Goal: Task Accomplishment & Management: Complete application form

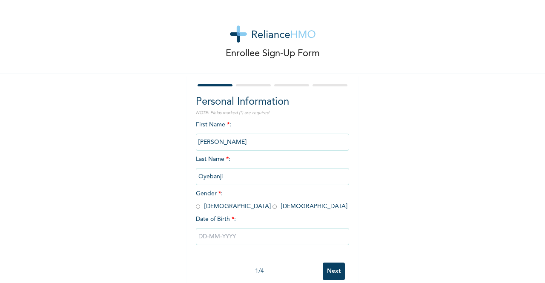
click at [273, 208] on input "radio" at bounding box center [275, 207] width 4 height 8
radio input "true"
click at [228, 238] on input "text" at bounding box center [272, 236] width 153 height 17
select select "7"
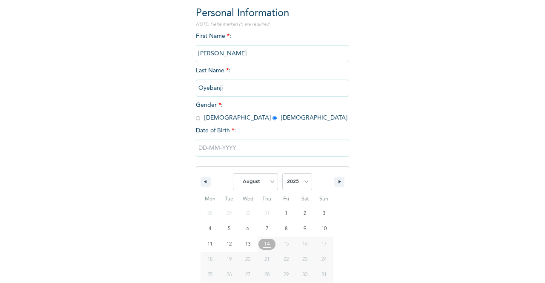
scroll to position [104, 0]
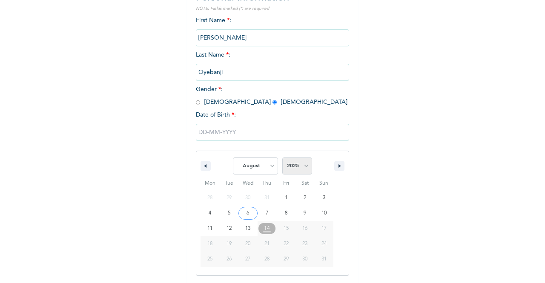
click at [304, 168] on select "2025 2024 2023 2022 2021 2020 2019 2018 2017 2016 2015 2014 2013 2012 2011 2010…" at bounding box center [297, 166] width 30 height 17
select select "1993"
click at [282, 158] on select "2025 2024 2023 2022 2021 2020 2019 2018 2017 2016 2015 2014 2013 2012 2011 2010…" at bounding box center [297, 166] width 30 height 17
click at [268, 164] on select "January February March April May June July August September October November De…" at bounding box center [255, 166] width 45 height 17
select select "4"
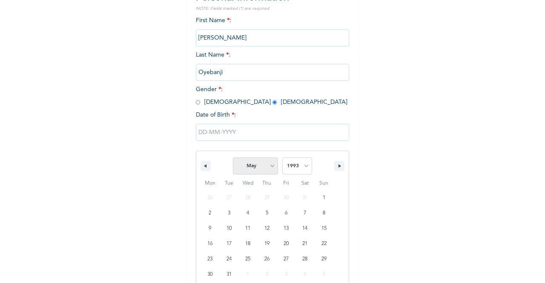
click at [233, 158] on select "January February March April May June July August September October November De…" at bounding box center [255, 166] width 45 height 17
type input "[DATE]"
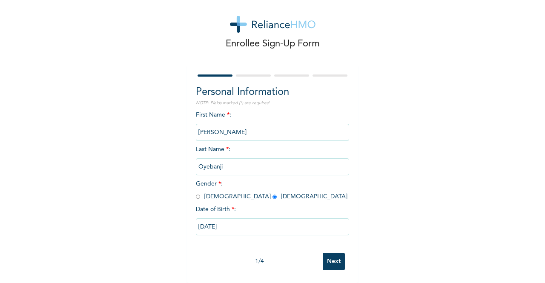
scroll to position [17, 0]
click at [330, 259] on input "Next" at bounding box center [334, 261] width 22 height 17
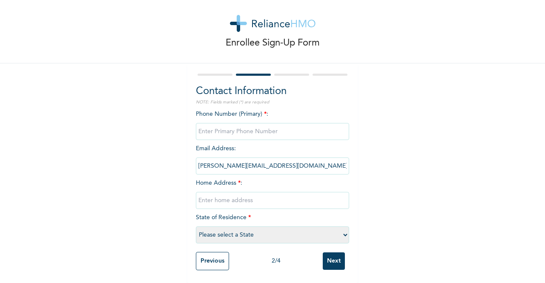
click at [265, 126] on input "phone" at bounding box center [272, 131] width 153 height 17
type input "07062883828"
click at [219, 196] on input "text" at bounding box center [272, 200] width 153 height 17
type input "[STREET_ADDRESS]"
click at [239, 228] on select "Please select a State [PERSON_NAME] (FCT) [PERSON_NAME] Ibom [GEOGRAPHIC_DATA] …" at bounding box center [272, 235] width 153 height 17
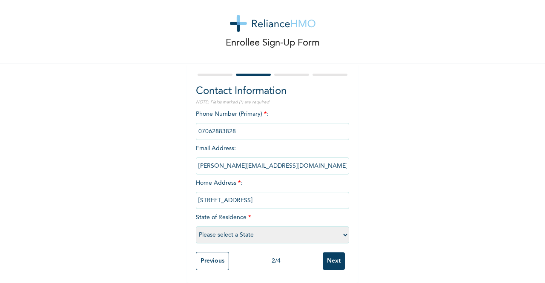
select select "31"
click at [196, 227] on select "Please select a State [PERSON_NAME] (FCT) [PERSON_NAME] Ibom [GEOGRAPHIC_DATA] …" at bounding box center [272, 235] width 153 height 17
click at [340, 254] on input "Next" at bounding box center [334, 261] width 22 height 17
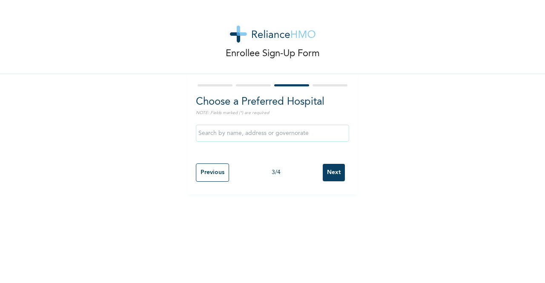
click at [245, 134] on input "text" at bounding box center [272, 133] width 153 height 17
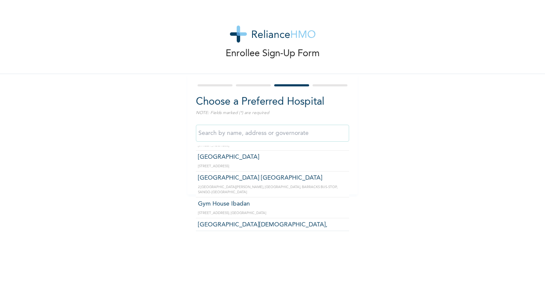
scroll to position [1363, 0]
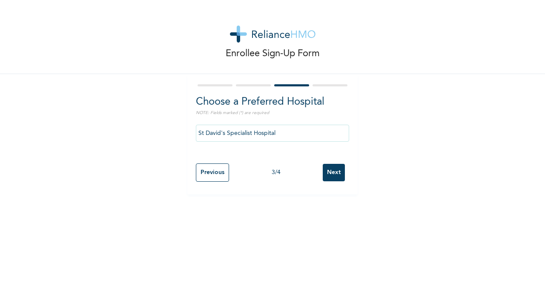
click at [280, 132] on input "St David's Specialist Hospital" at bounding box center [272, 133] width 153 height 17
type input "S"
type input "z"
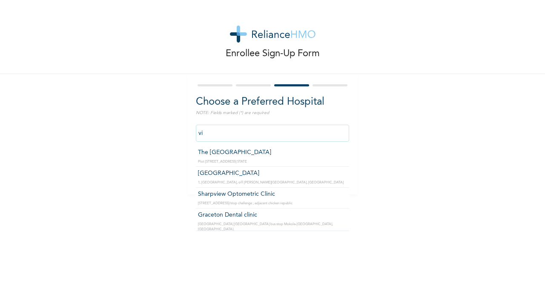
type input "v"
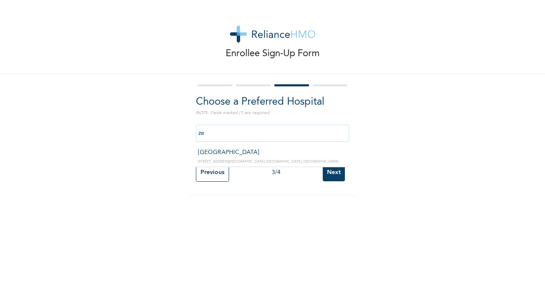
type input "[GEOGRAPHIC_DATA]"
click at [275, 136] on input "[GEOGRAPHIC_DATA]" at bounding box center [272, 133] width 153 height 17
click at [325, 173] on input "Next" at bounding box center [334, 172] width 22 height 17
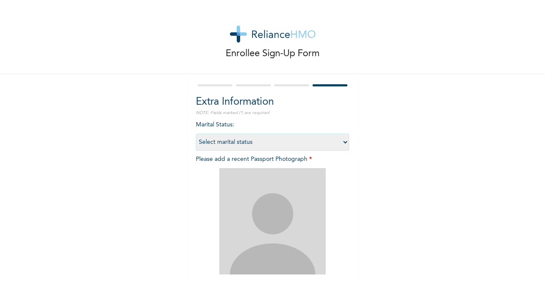
click at [286, 146] on select "Select marital status [DEMOGRAPHIC_DATA] Married [DEMOGRAPHIC_DATA] Widow/[DEMO…" at bounding box center [272, 142] width 153 height 17
select select "2"
click at [196, 134] on select "Select marital status [DEMOGRAPHIC_DATA] Married [DEMOGRAPHIC_DATA] Widow/[DEMO…" at bounding box center [272, 142] width 153 height 17
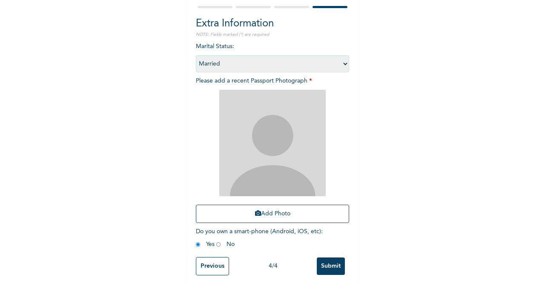
scroll to position [90, 0]
